Goal: Use online tool/utility: Utilize a website feature to perform a specific function

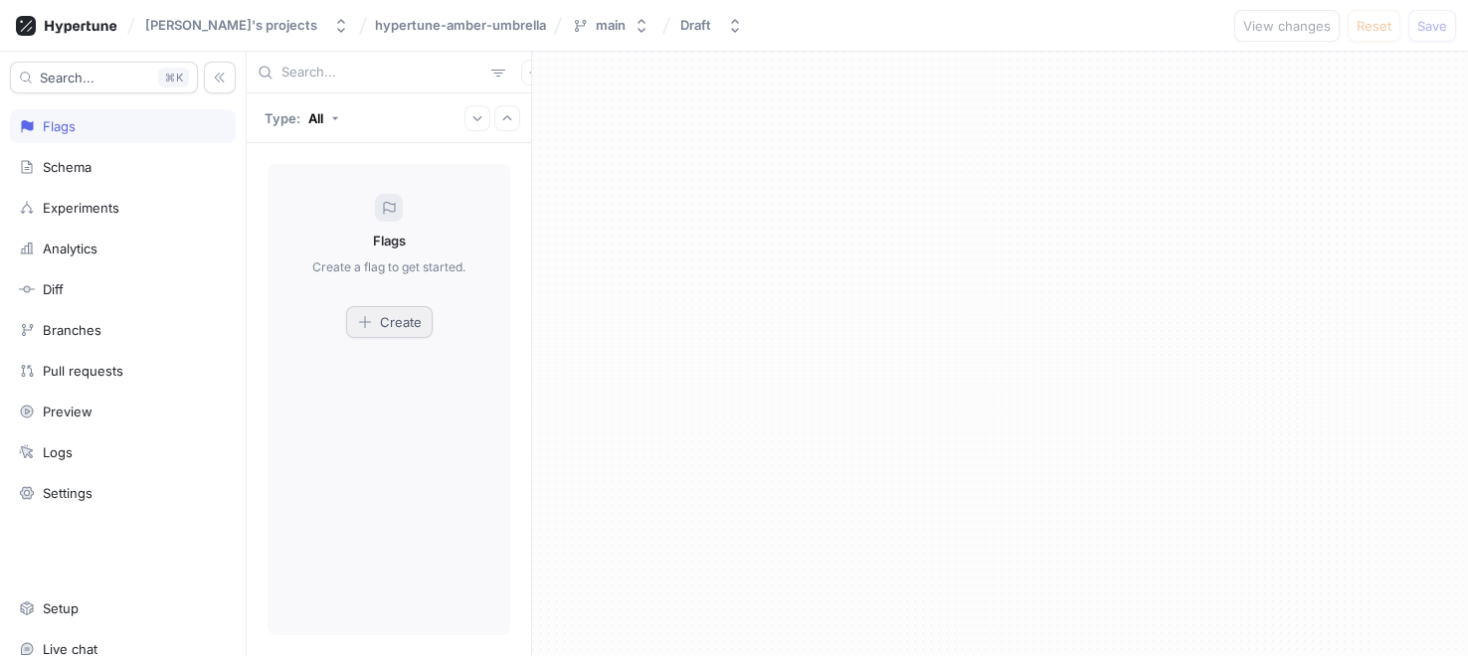
click at [414, 323] on span "Create" at bounding box center [401, 322] width 42 height 12
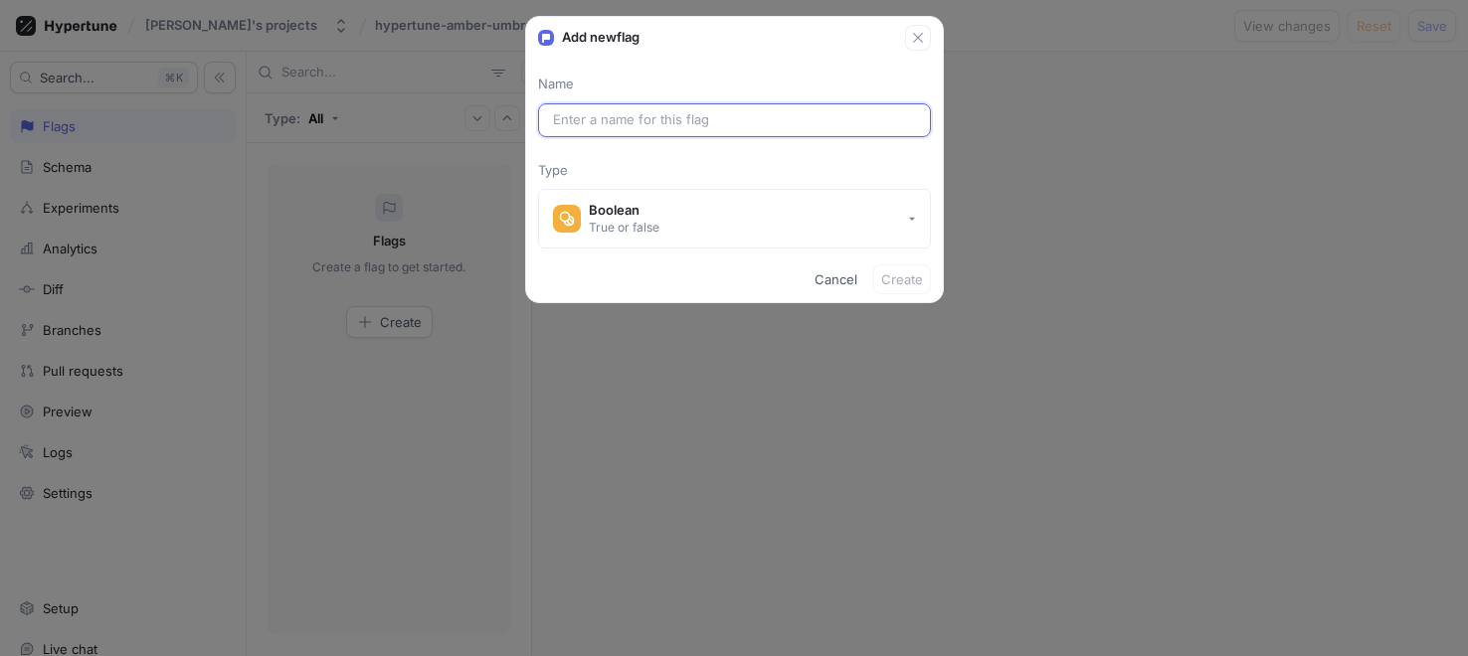
click at [647, 121] on input "text" at bounding box center [734, 120] width 363 height 20
paste input "Chat visibility"
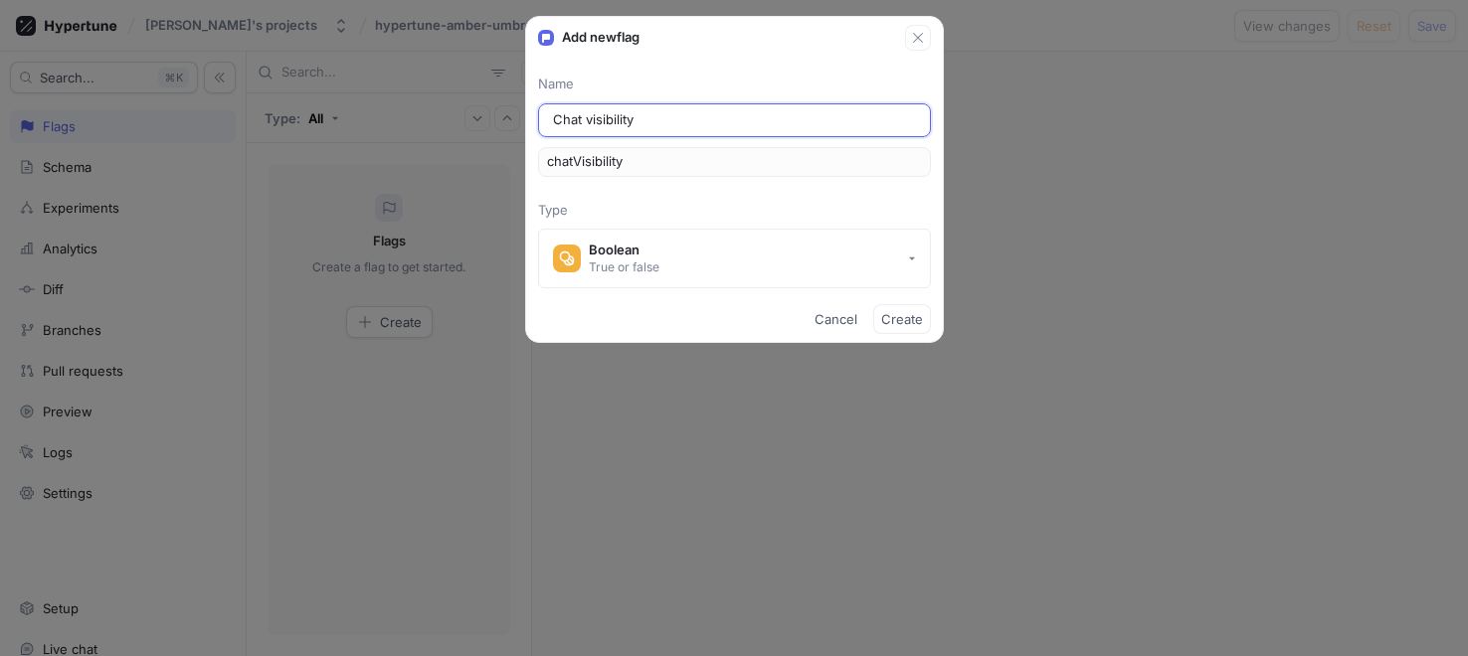
type input "Chat visibility"
click at [911, 321] on span "Create" at bounding box center [902, 319] width 42 height 12
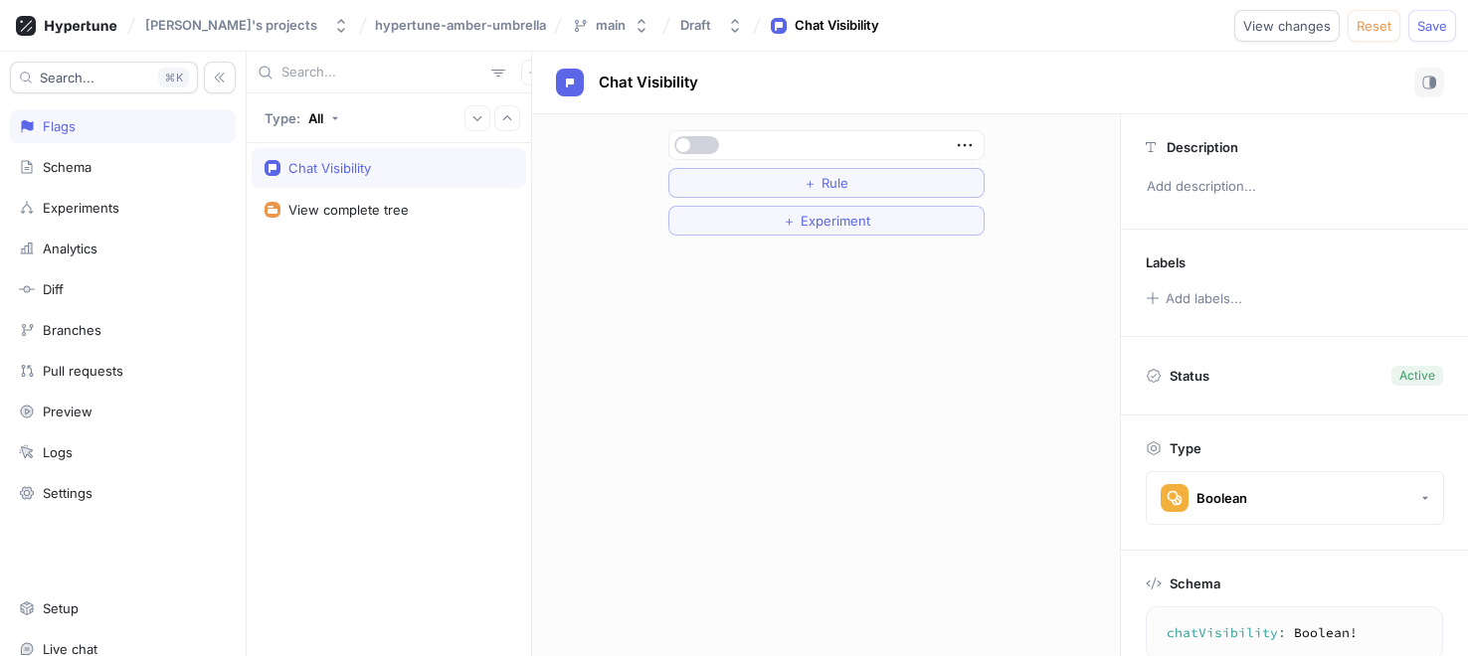
click at [693, 146] on button "button" at bounding box center [696, 145] width 45 height 18
click at [1426, 28] on span "Save" at bounding box center [1432, 26] width 30 height 12
click at [680, 21] on div "Draft" at bounding box center [695, 25] width 31 height 17
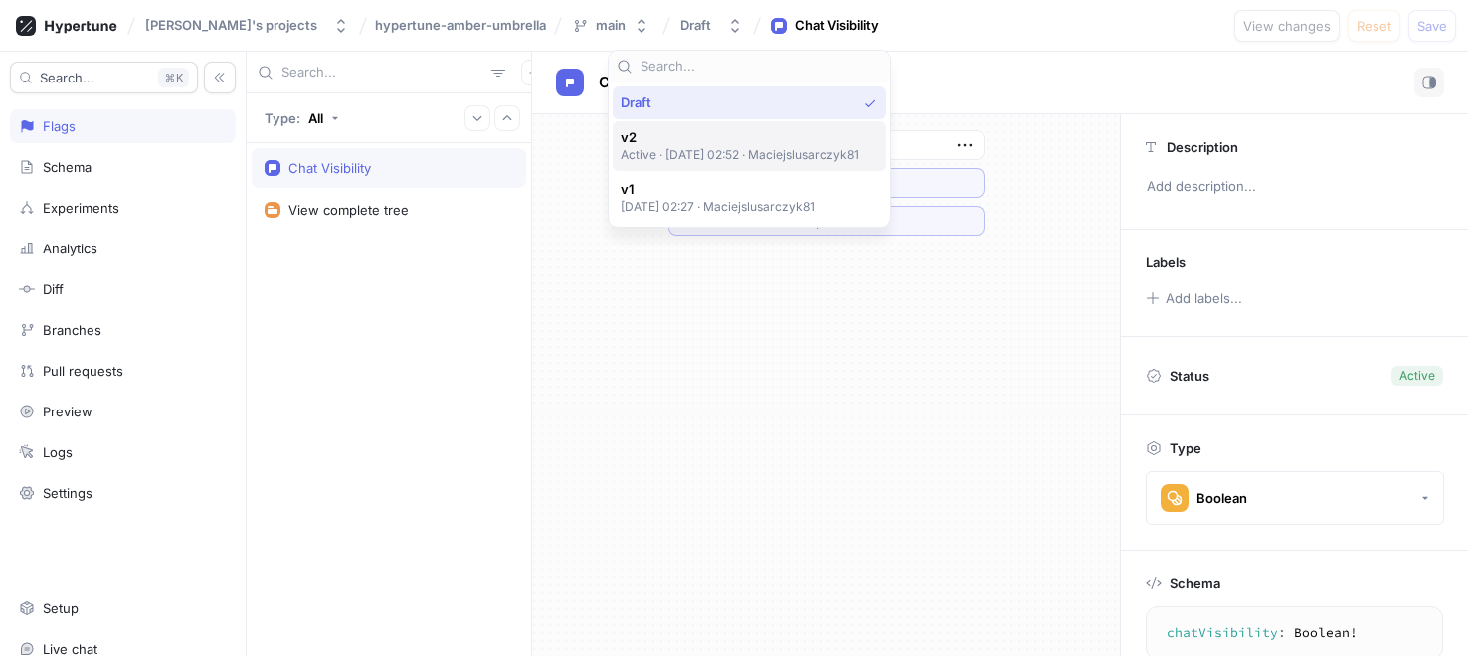
click at [793, 143] on span "v2" at bounding box center [741, 137] width 240 height 17
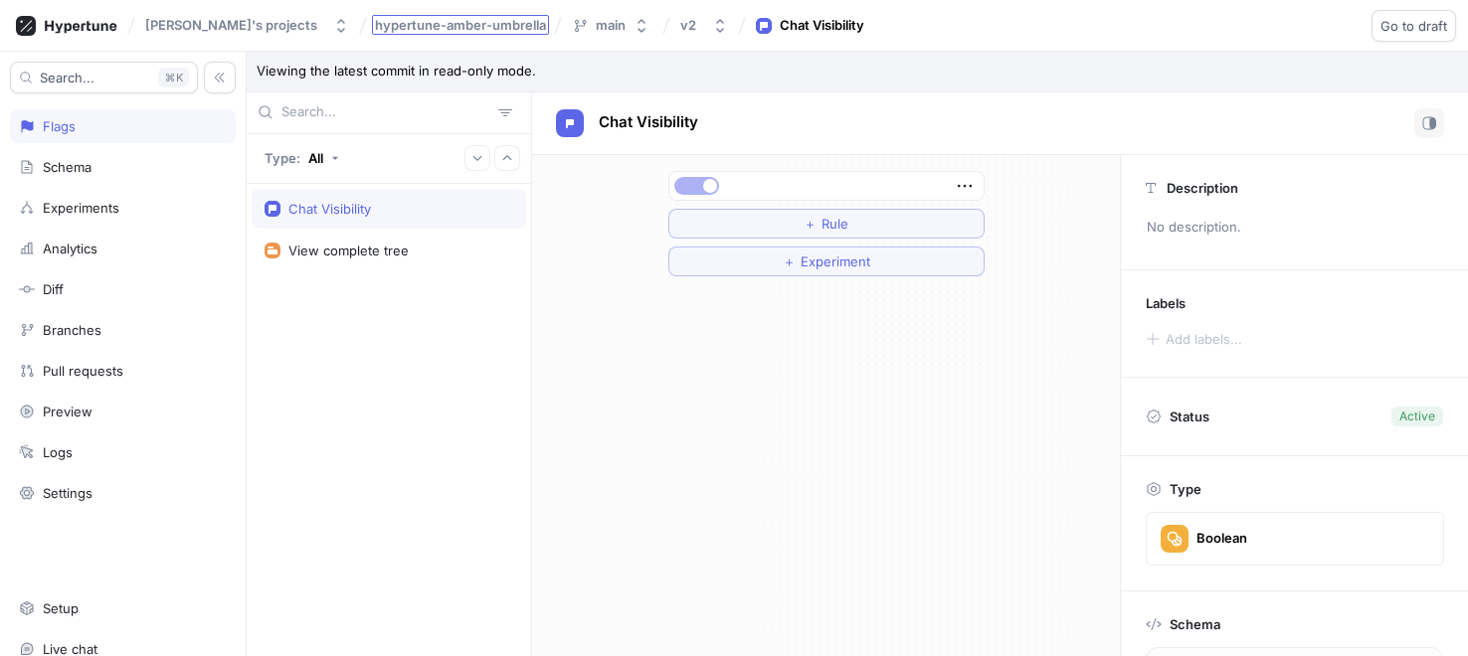
click at [461, 22] on span "hypertune-amber-umbrella" at bounding box center [460, 25] width 171 height 14
click at [772, 88] on p "Viewing the latest commit in read-only mode." at bounding box center [857, 72] width 1221 height 41
click at [970, 189] on icon "button" at bounding box center [965, 186] width 22 height 22
click at [990, 169] on div "＋ Rule ＋ Experiment" at bounding box center [826, 223] width 348 height 137
click at [885, 225] on button "＋ Rule" at bounding box center [826, 224] width 316 height 30
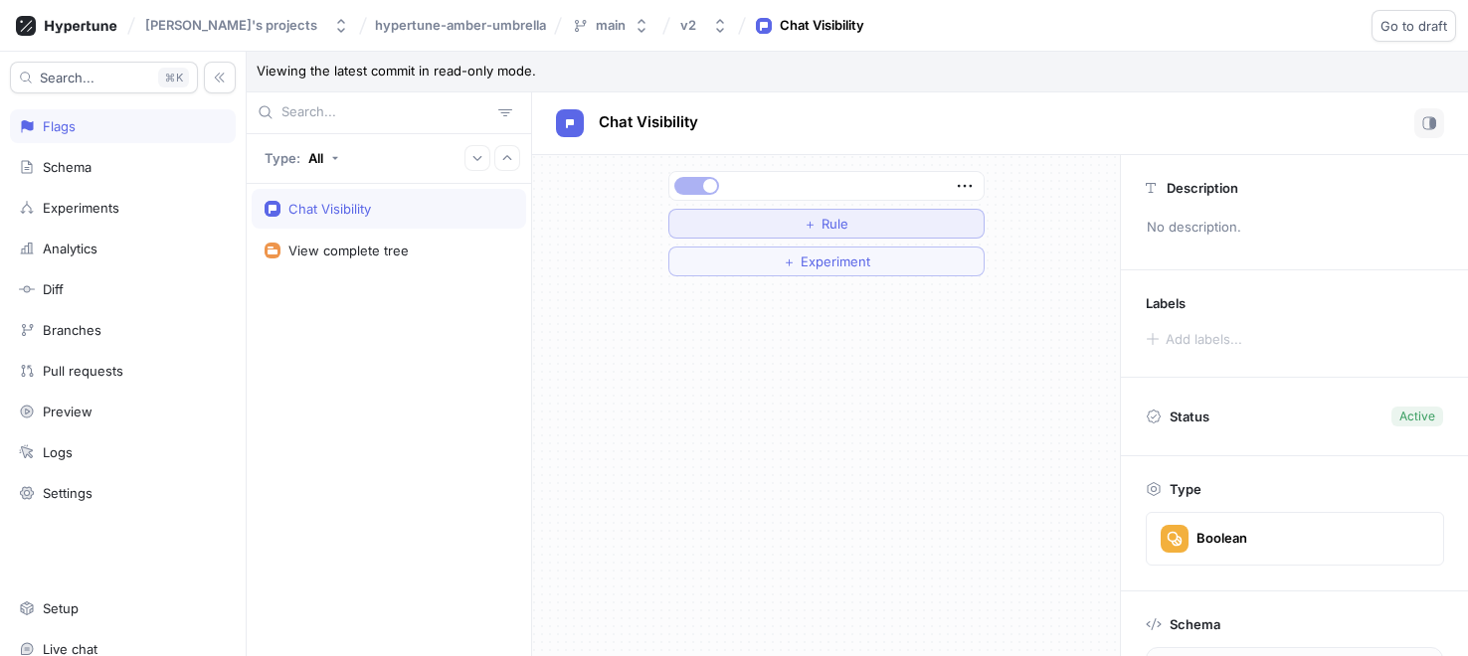
click at [822, 218] on span "Rule" at bounding box center [835, 224] width 27 height 12
click at [1387, 27] on span "Go to draft" at bounding box center [1414, 26] width 67 height 12
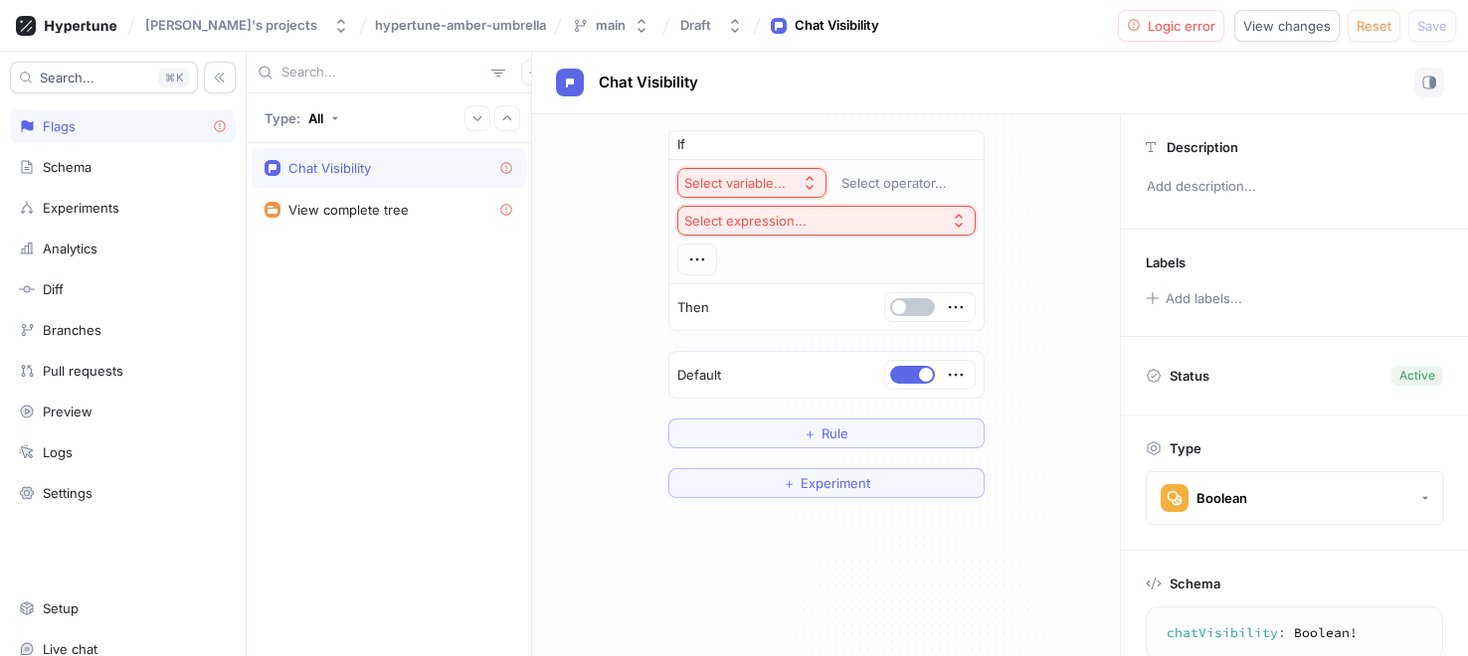
click at [795, 23] on div "Chat Visibility" at bounding box center [837, 26] width 85 height 20
click at [680, 31] on div "Draft" at bounding box center [699, 25] width 39 height 17
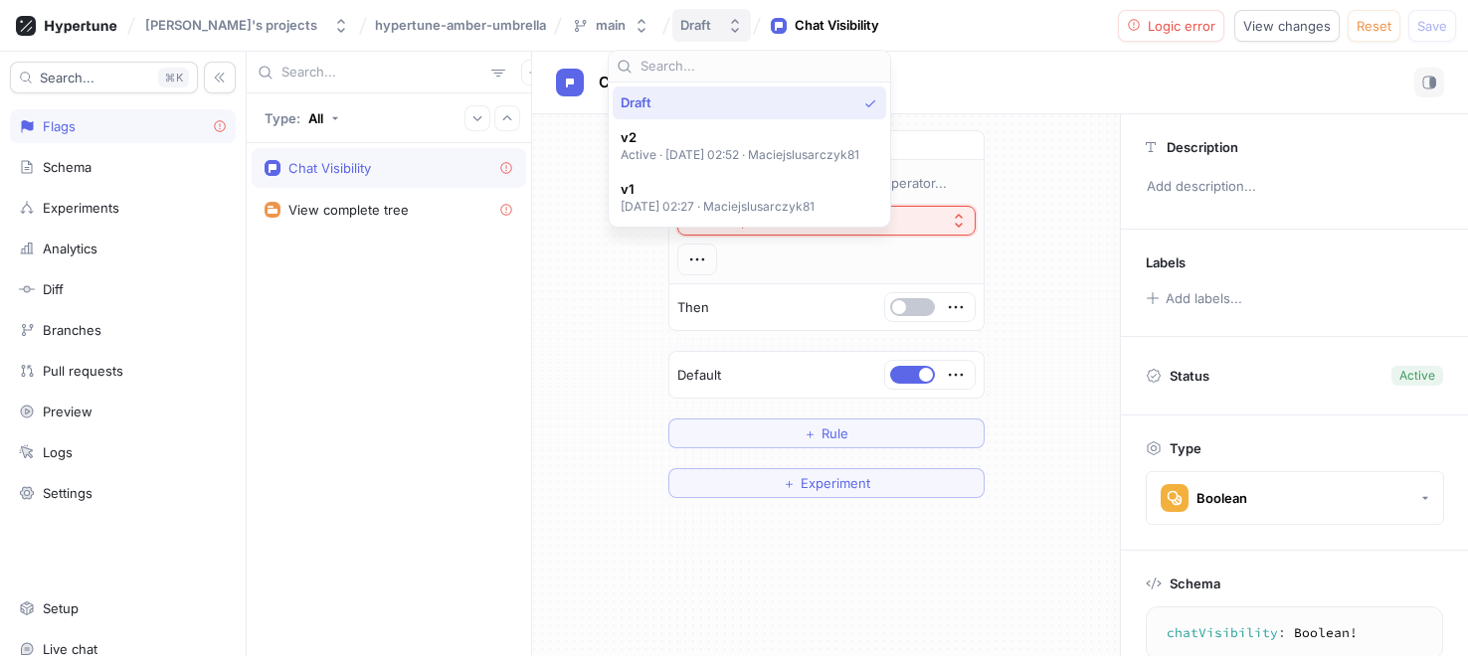
click at [680, 31] on div "Draft" at bounding box center [699, 25] width 39 height 17
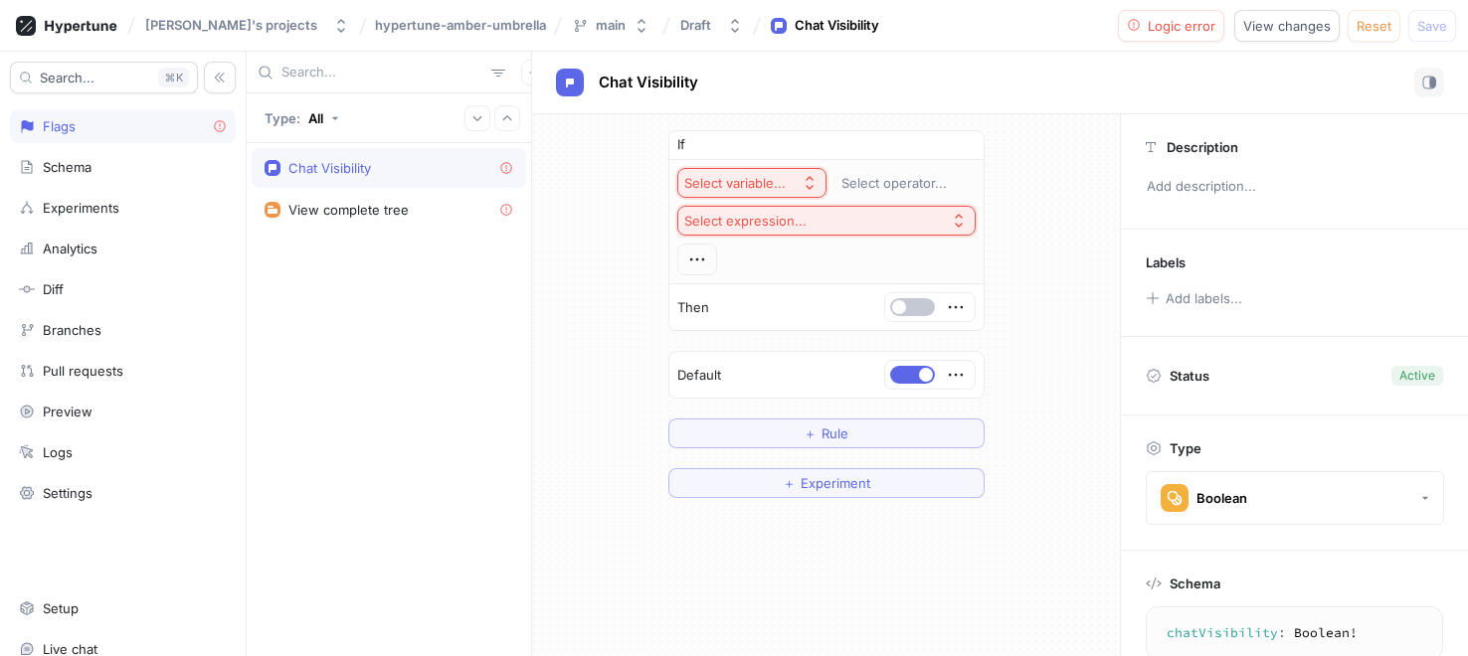
click at [843, 35] on div "[PERSON_NAME]'s projects hypertune-amber-umbrella main Draft Chat Visibility Lo…" at bounding box center [734, 26] width 1468 height 52
